Goal: Entertainment & Leisure: Consume media (video, audio)

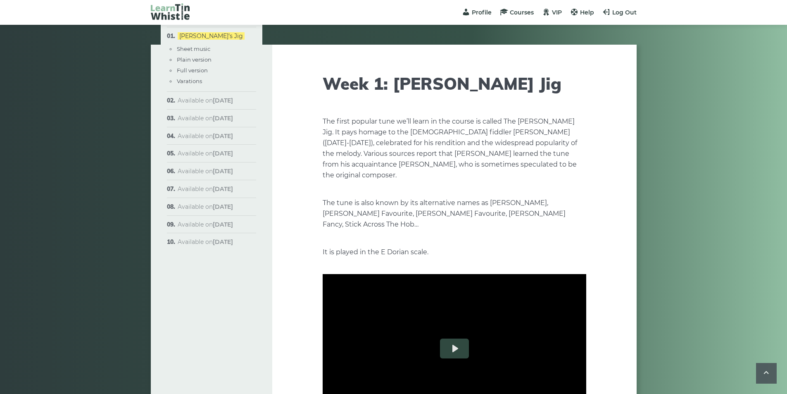
scroll to position [1091, 0]
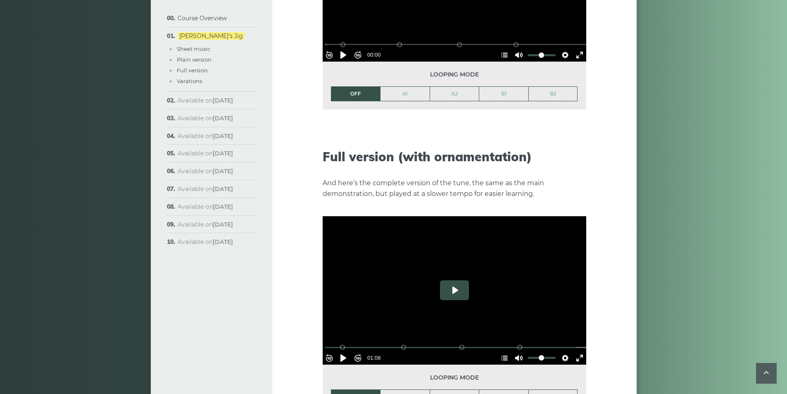
click at [450, 282] on button "Play" at bounding box center [454, 290] width 29 height 20
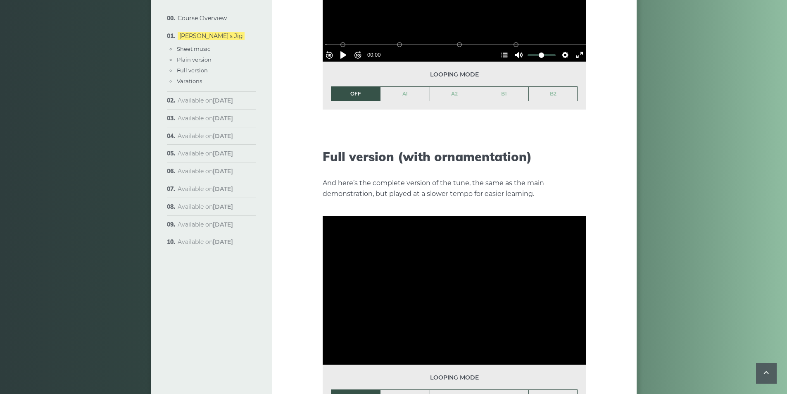
click at [401, 389] on link "A1" at bounding box center [404, 396] width 49 height 14
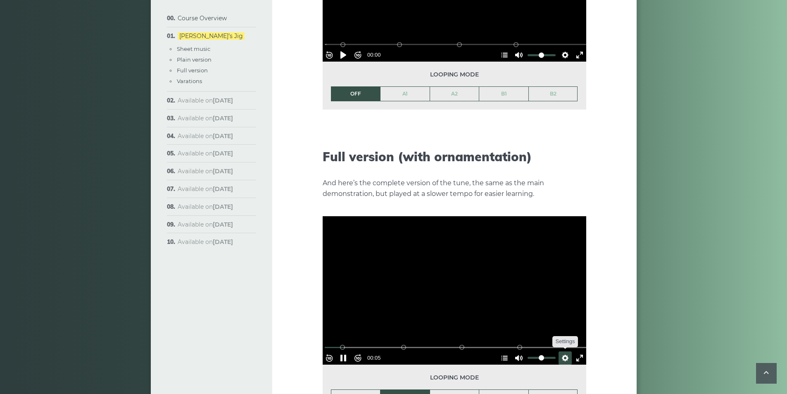
click at [563, 351] on button "Settings" at bounding box center [564, 357] width 13 height 13
click at [563, 331] on button "Speed 0.9×" at bounding box center [545, 337] width 50 height 13
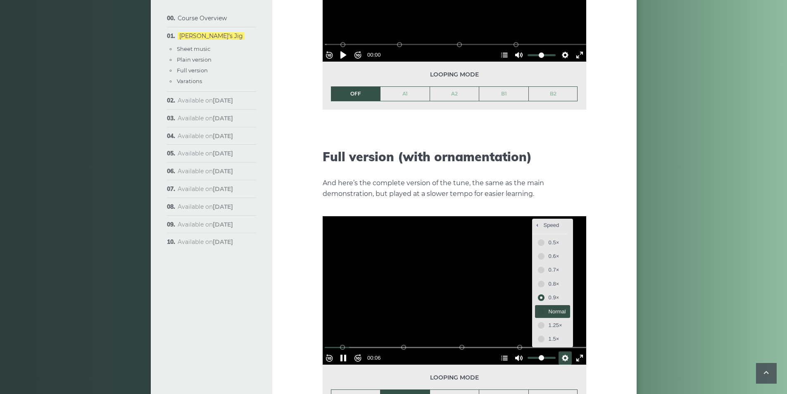
click at [553, 307] on span "Normal" at bounding box center [556, 311] width 17 height 9
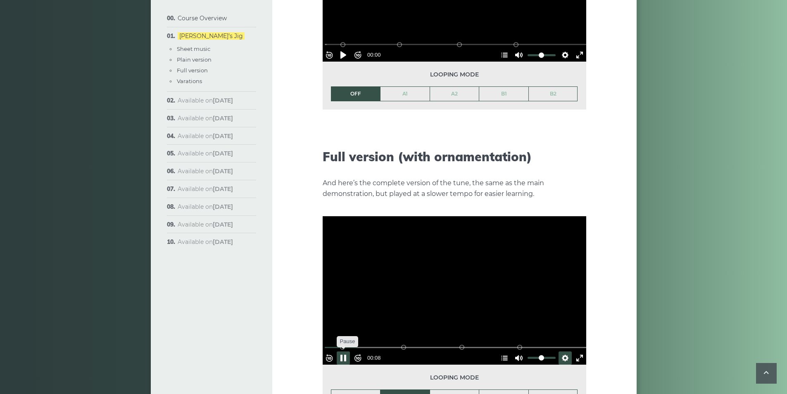
click at [350, 351] on button "Pause Play" at bounding box center [343, 357] width 13 height 13
click at [448, 281] on button "Play" at bounding box center [454, 290] width 29 height 20
click at [358, 389] on link "OFF" at bounding box center [355, 396] width 49 height 14
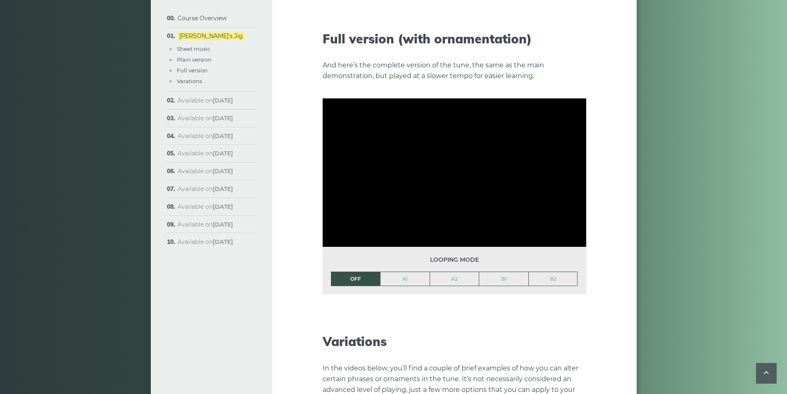
scroll to position [1132, 0]
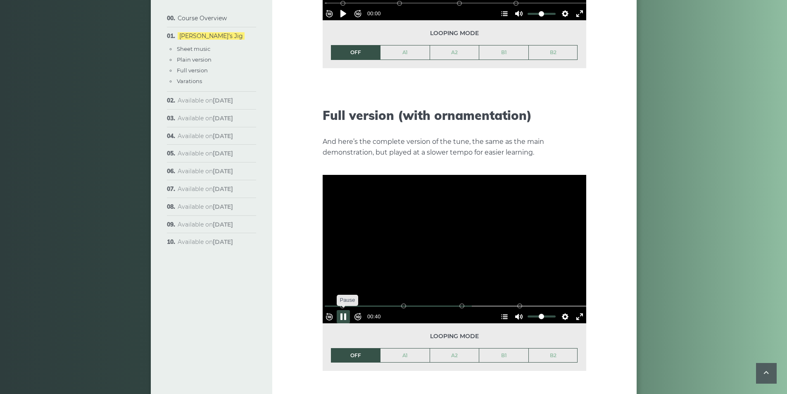
click at [350, 310] on button "Pause Play" at bounding box center [343, 316] width 13 height 13
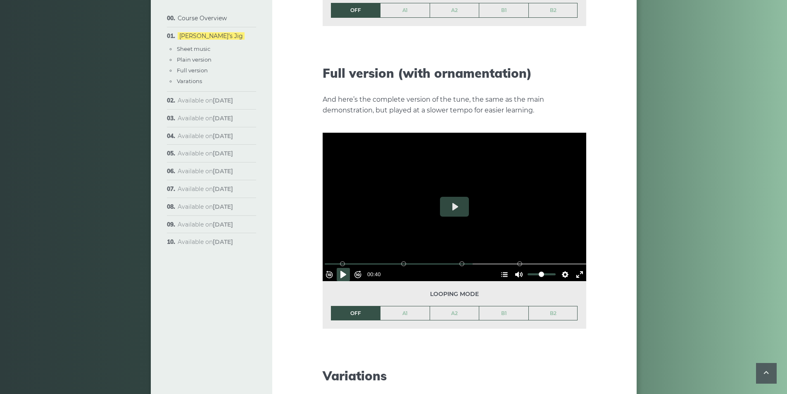
scroll to position [1215, 0]
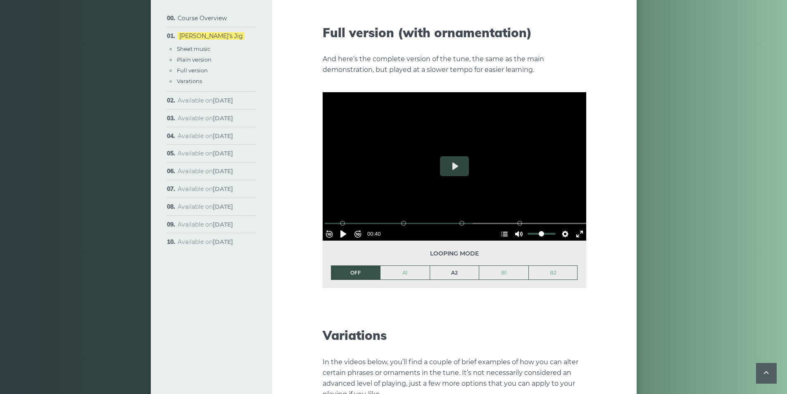
click at [462, 266] on link "A2" at bounding box center [454, 273] width 49 height 14
drag, startPoint x: 462, startPoint y: 157, endPoint x: 444, endPoint y: 161, distance: 18.4
click at [461, 157] on button "Play" at bounding box center [454, 166] width 29 height 20
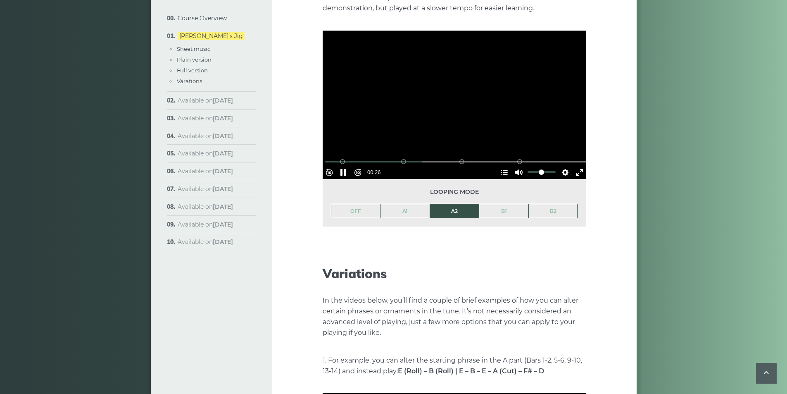
scroll to position [1229, 0]
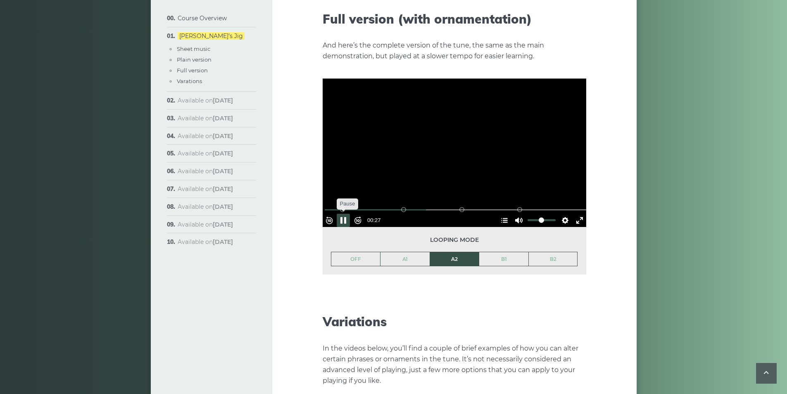
click at [350, 214] on button "Pause Play" at bounding box center [343, 220] width 13 height 13
click at [449, 148] on button "Play" at bounding box center [454, 152] width 29 height 20
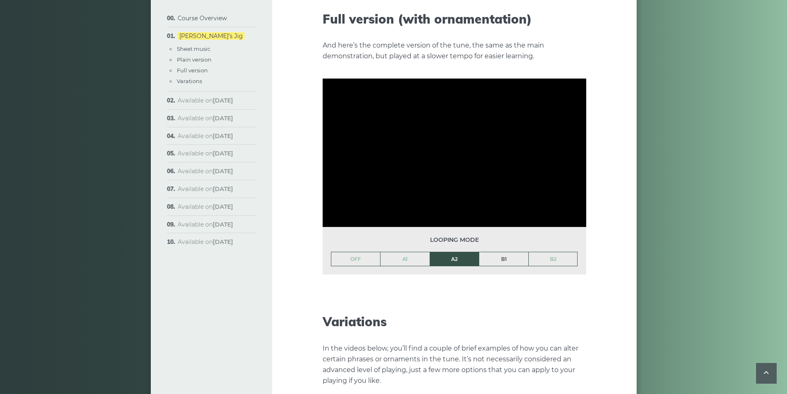
click at [500, 252] on link "B1" at bounding box center [503, 259] width 49 height 14
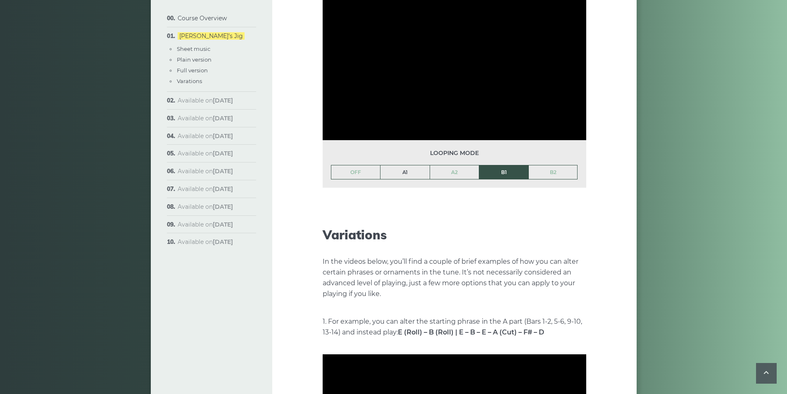
scroll to position [1311, 0]
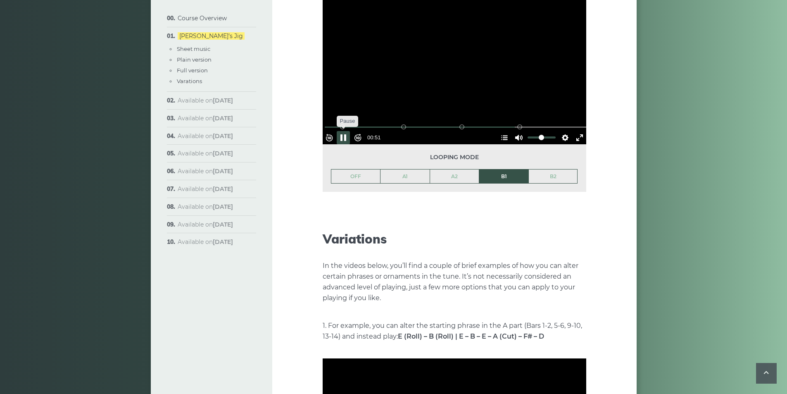
click at [343, 131] on button "Pause Play" at bounding box center [343, 137] width 13 height 13
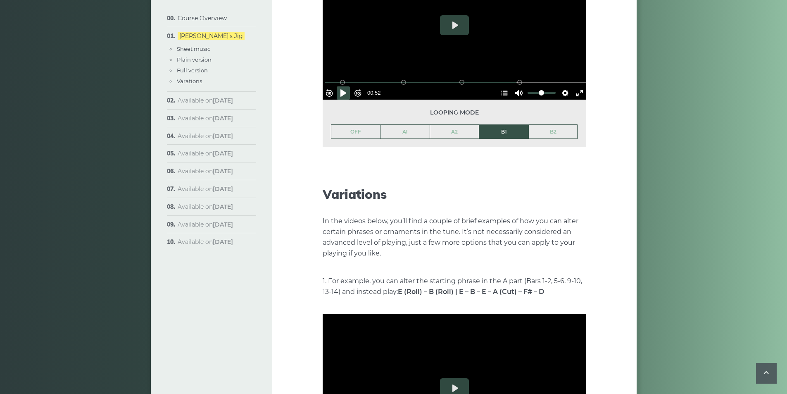
scroll to position [1435, 0]
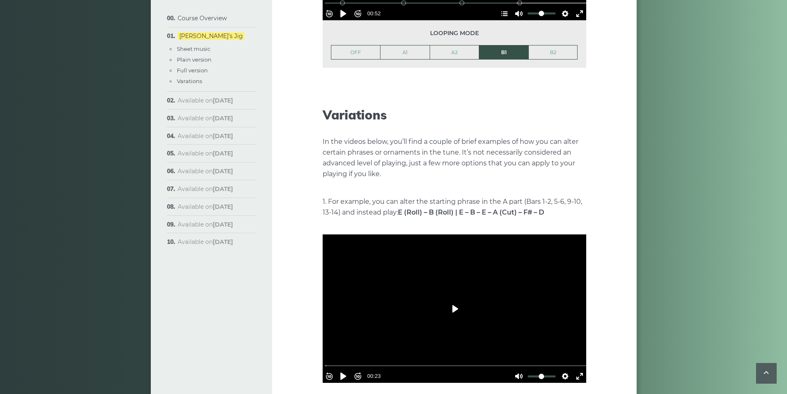
click at [450, 299] on button "Play" at bounding box center [454, 309] width 29 height 20
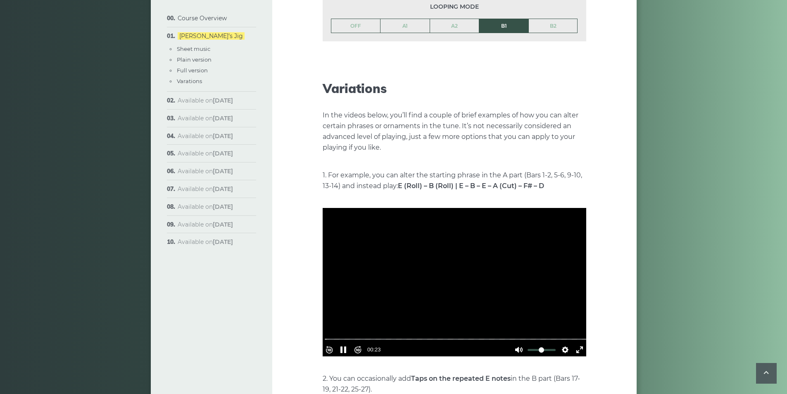
scroll to position [1476, 0]
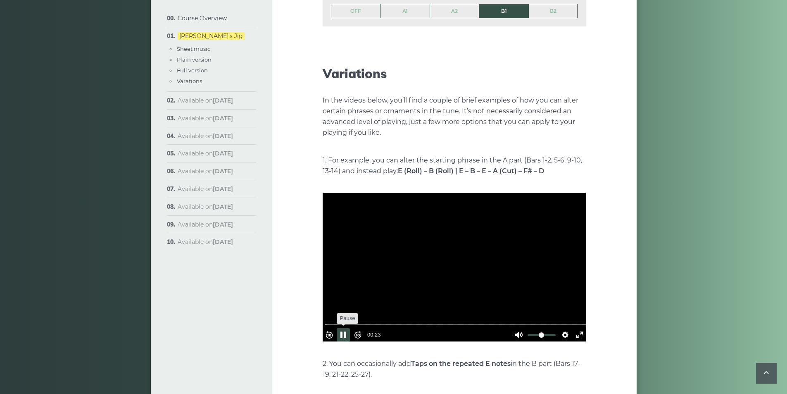
click at [344, 328] on button "Pause Play" at bounding box center [343, 334] width 13 height 13
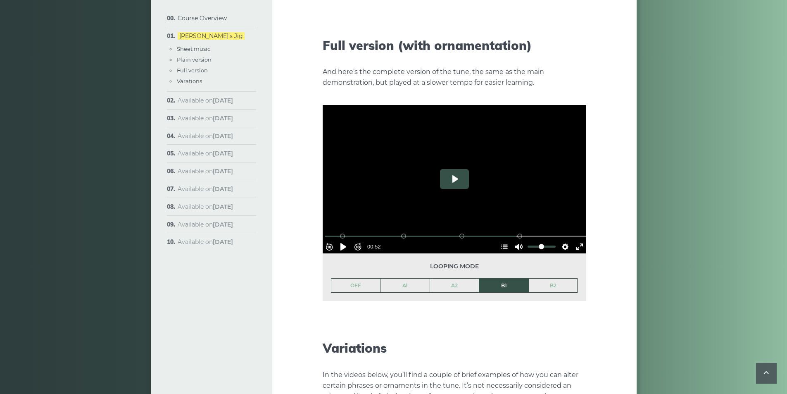
scroll to position [1105, 0]
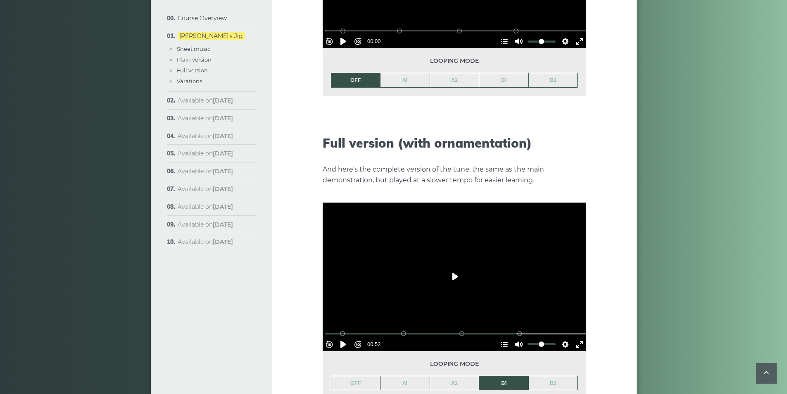
click at [456, 266] on button "Play" at bounding box center [454, 276] width 29 height 20
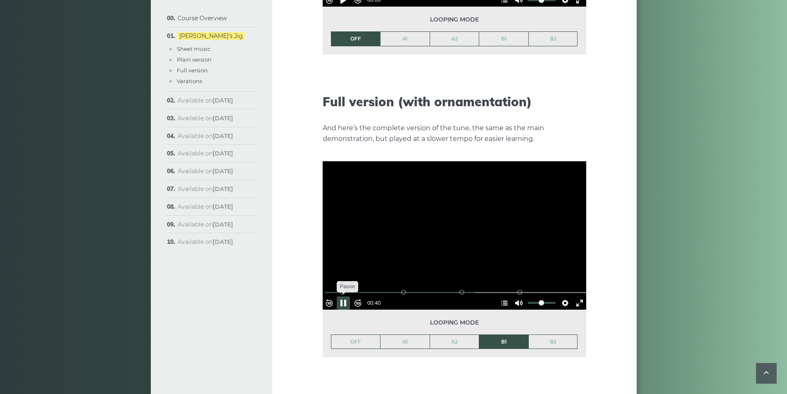
click at [350, 296] on button "Pause Play" at bounding box center [343, 302] width 13 height 13
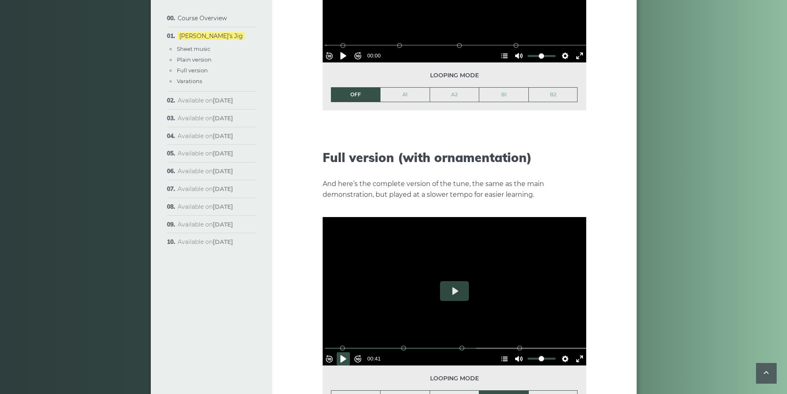
scroll to position [1105, 0]
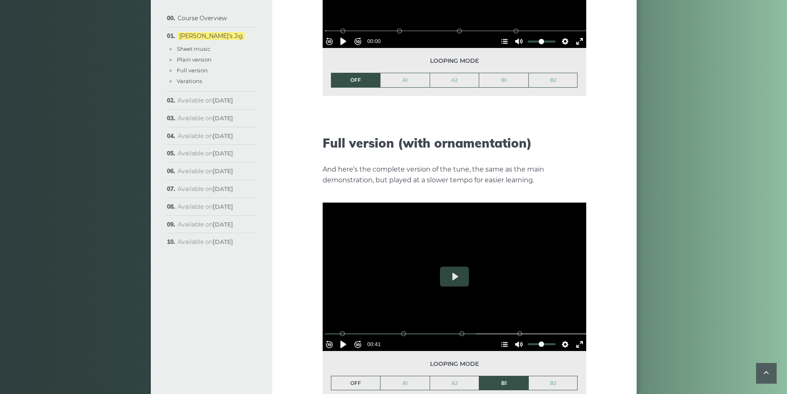
click at [361, 376] on link "OFF" at bounding box center [355, 383] width 49 height 14
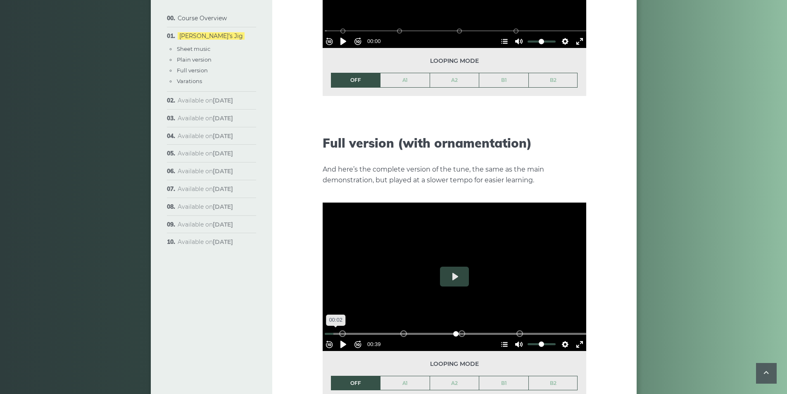
drag, startPoint x: 470, startPoint y: 319, endPoint x: 299, endPoint y: 309, distance: 171.7
click at [325, 330] on input "Seek" at bounding box center [456, 334] width 263 height 8
click at [346, 337] on button "Pause Play" at bounding box center [343, 343] width 13 height 13
click at [550, 377] on link "B2" at bounding box center [553, 383] width 49 height 14
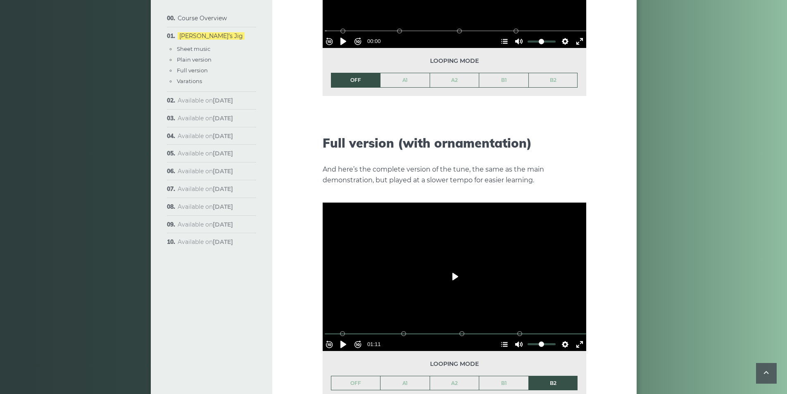
click at [458, 267] on button "Play" at bounding box center [454, 276] width 29 height 20
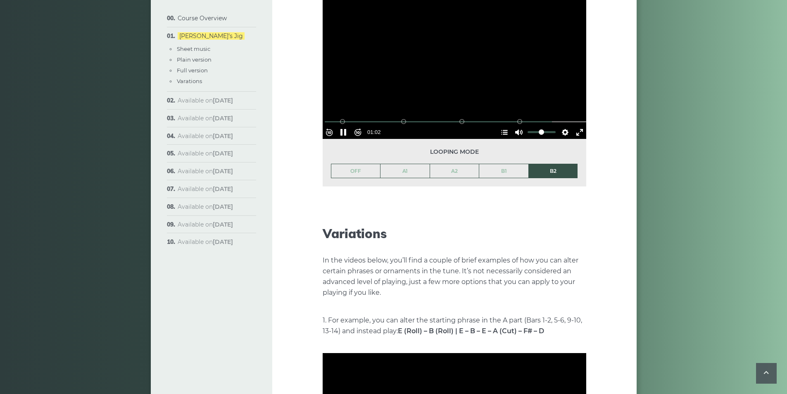
scroll to position [1118, 0]
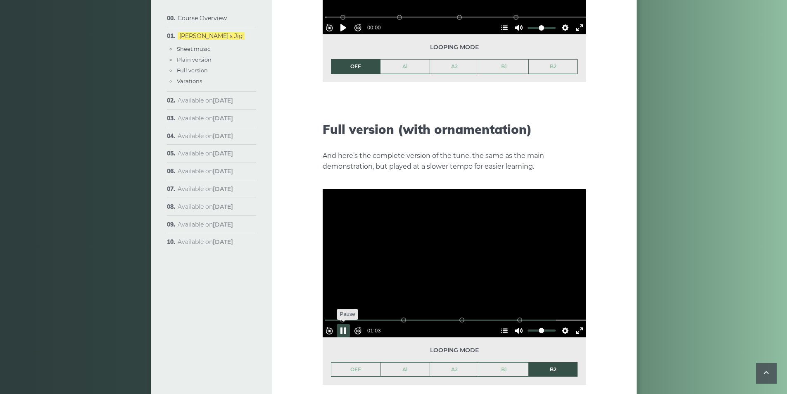
click at [350, 324] on button "Pause Play" at bounding box center [343, 330] width 13 height 13
click at [458, 262] on button "Play" at bounding box center [454, 263] width 29 height 20
click at [349, 324] on button "Pause Play" at bounding box center [343, 330] width 13 height 13
click at [450, 253] on button "Play" at bounding box center [454, 263] width 29 height 20
click at [368, 362] on link "OFF" at bounding box center [355, 369] width 49 height 14
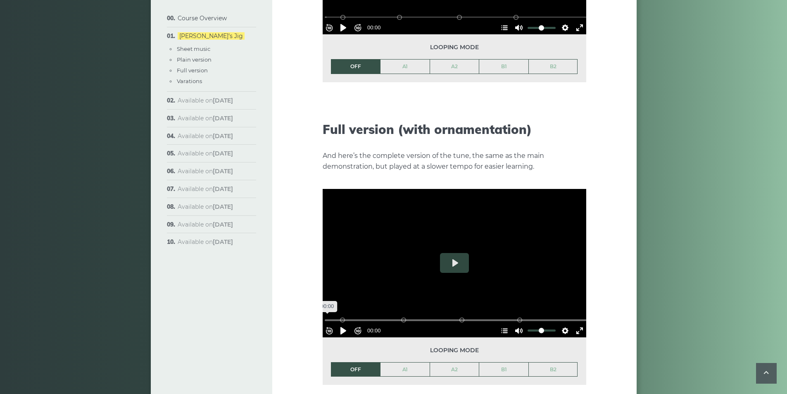
drag, startPoint x: 528, startPoint y: 307, endPoint x: 40, endPoint y: 218, distance: 496.2
click at [325, 316] on input "Seek" at bounding box center [456, 320] width 263 height 8
click at [344, 324] on button "Pause Play" at bounding box center [343, 330] width 13 height 13
type input "***"
